Goal: Task Accomplishment & Management: Manage account settings

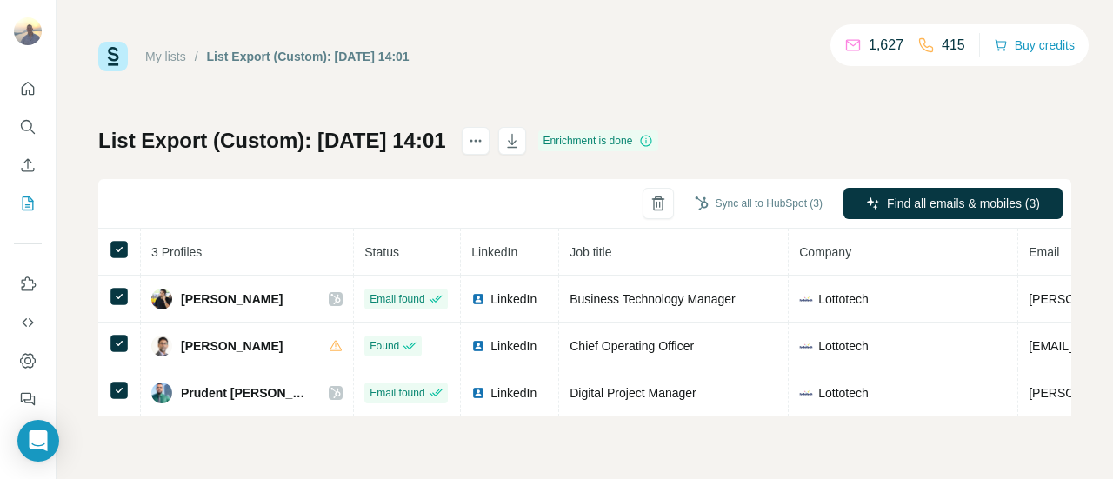
click at [864, 437] on div "My lists / List Export (Custom): [DATE] 14:01 1,627 415 Buy credits List Export…" at bounding box center [585, 239] width 1056 height 479
